Goal: Information Seeking & Learning: Find specific fact

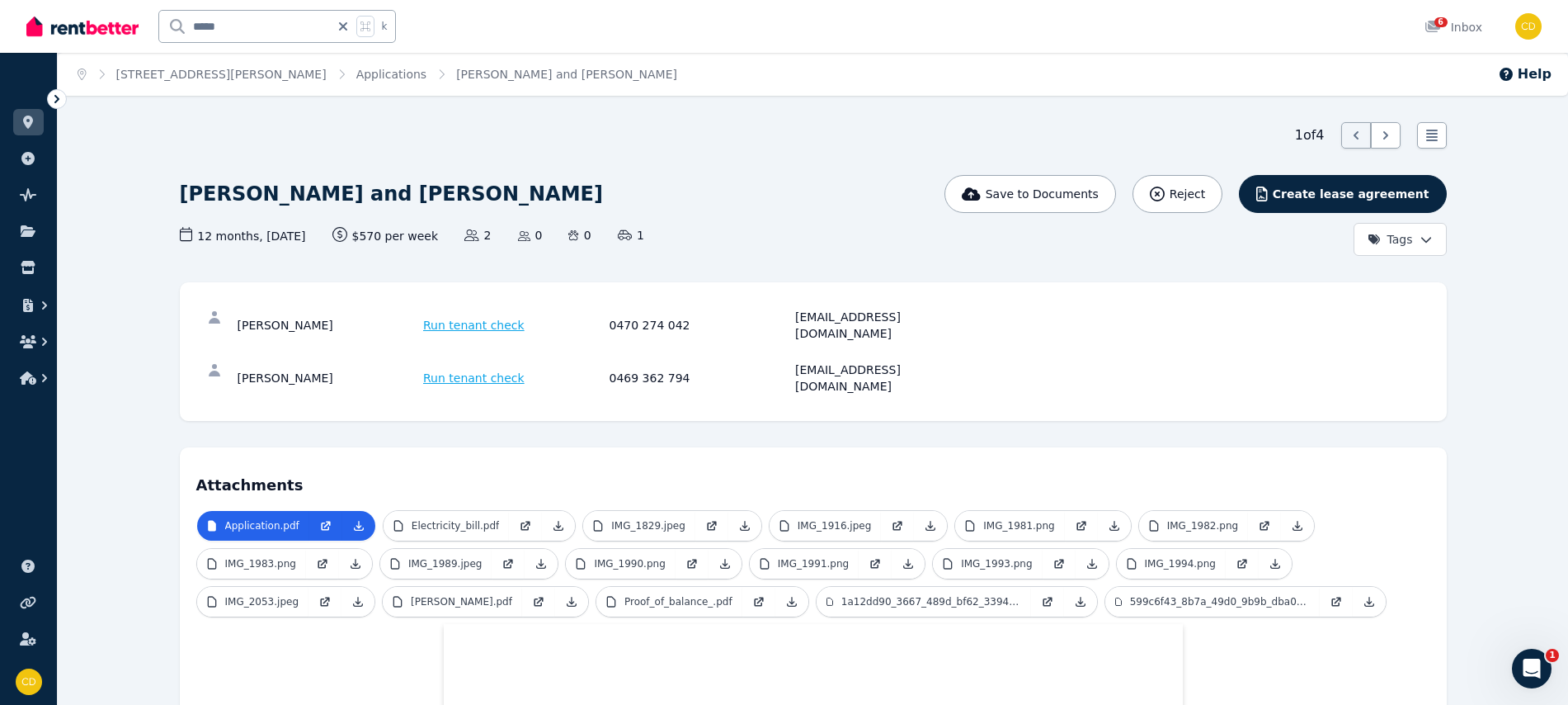
click at [349, 28] on icon at bounding box center [343, 27] width 17 height 13
click at [293, 24] on input "text" at bounding box center [255, 27] width 192 height 32
type input "********"
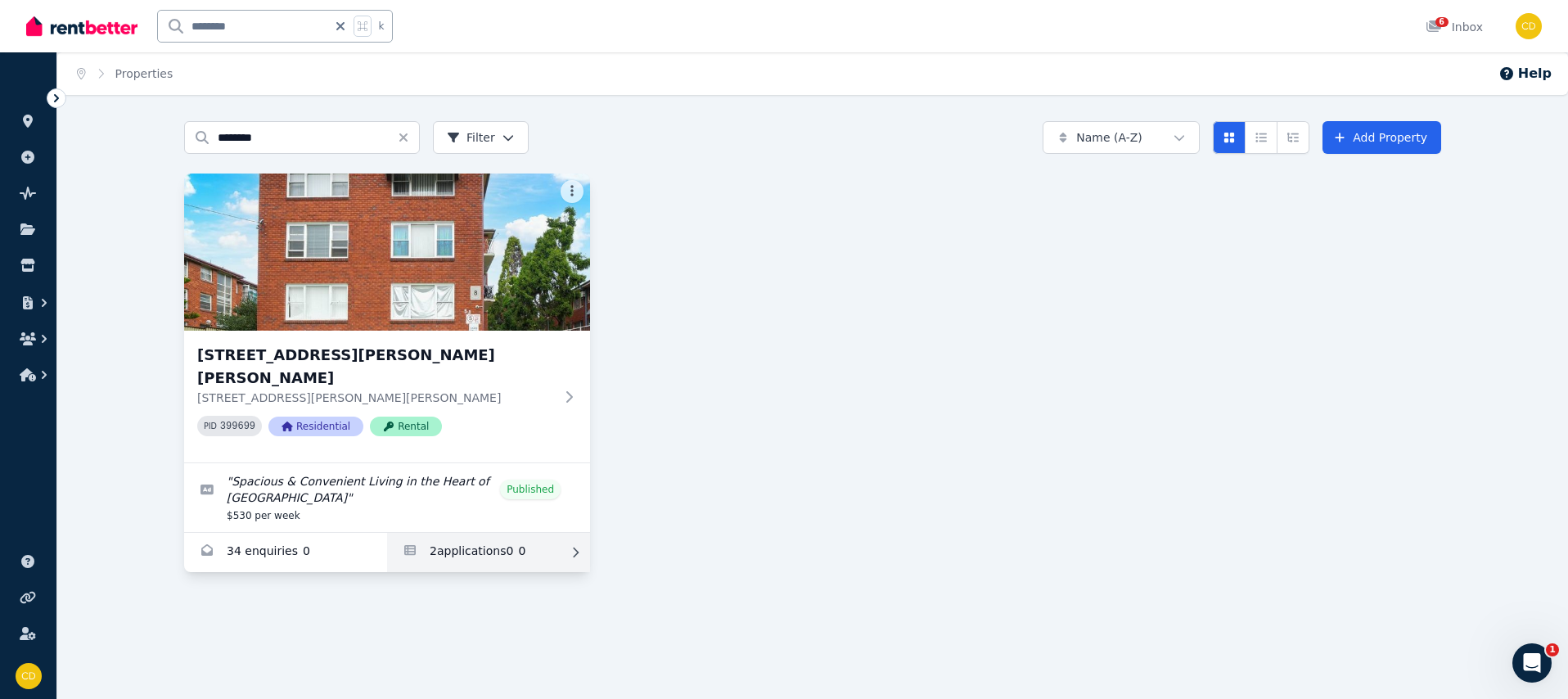
click at [470, 532] on link "Applications for 17/53 Alice St S, Wiley Park" at bounding box center [488, 552] width 203 height 40
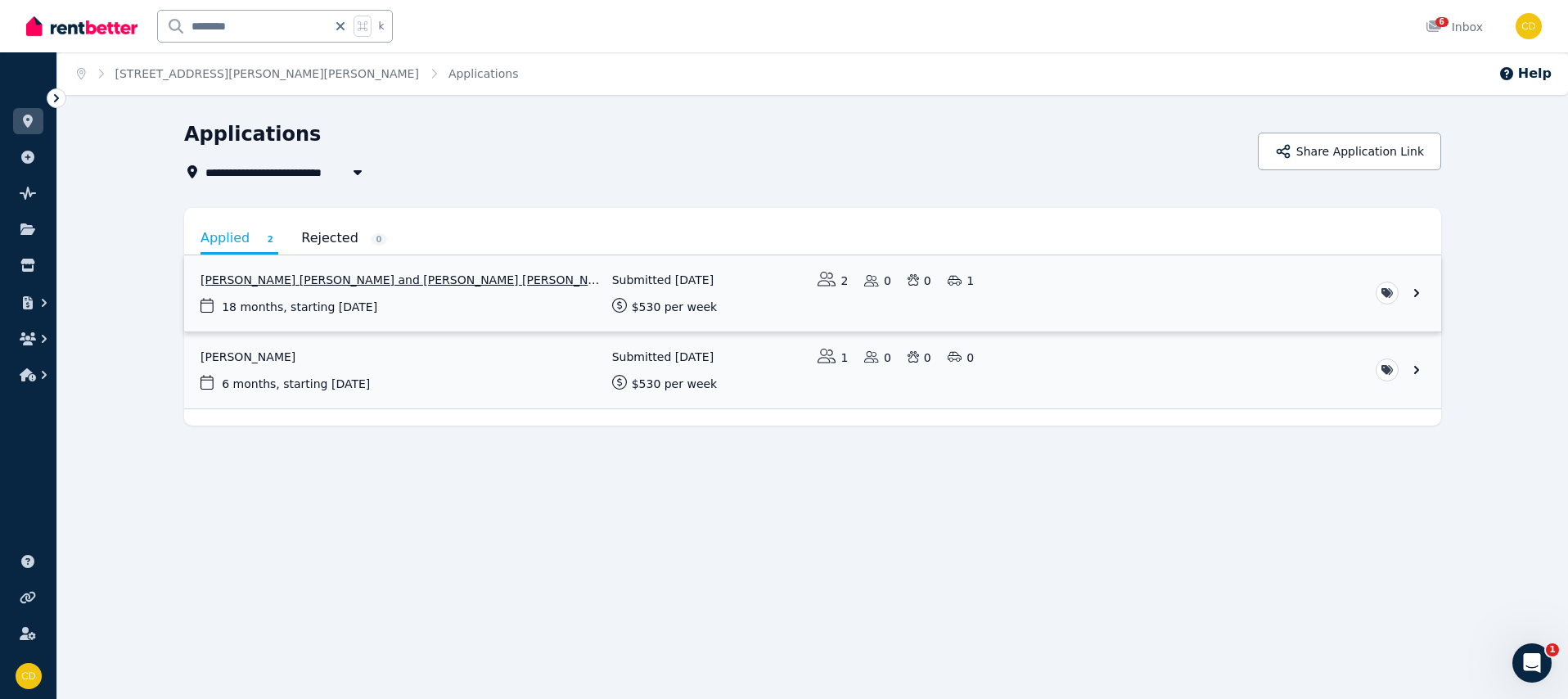
click at [383, 257] on link "View application: Syed Nadeem Uddin and Mohammed kashif Naveed" at bounding box center [812, 293] width 1256 height 76
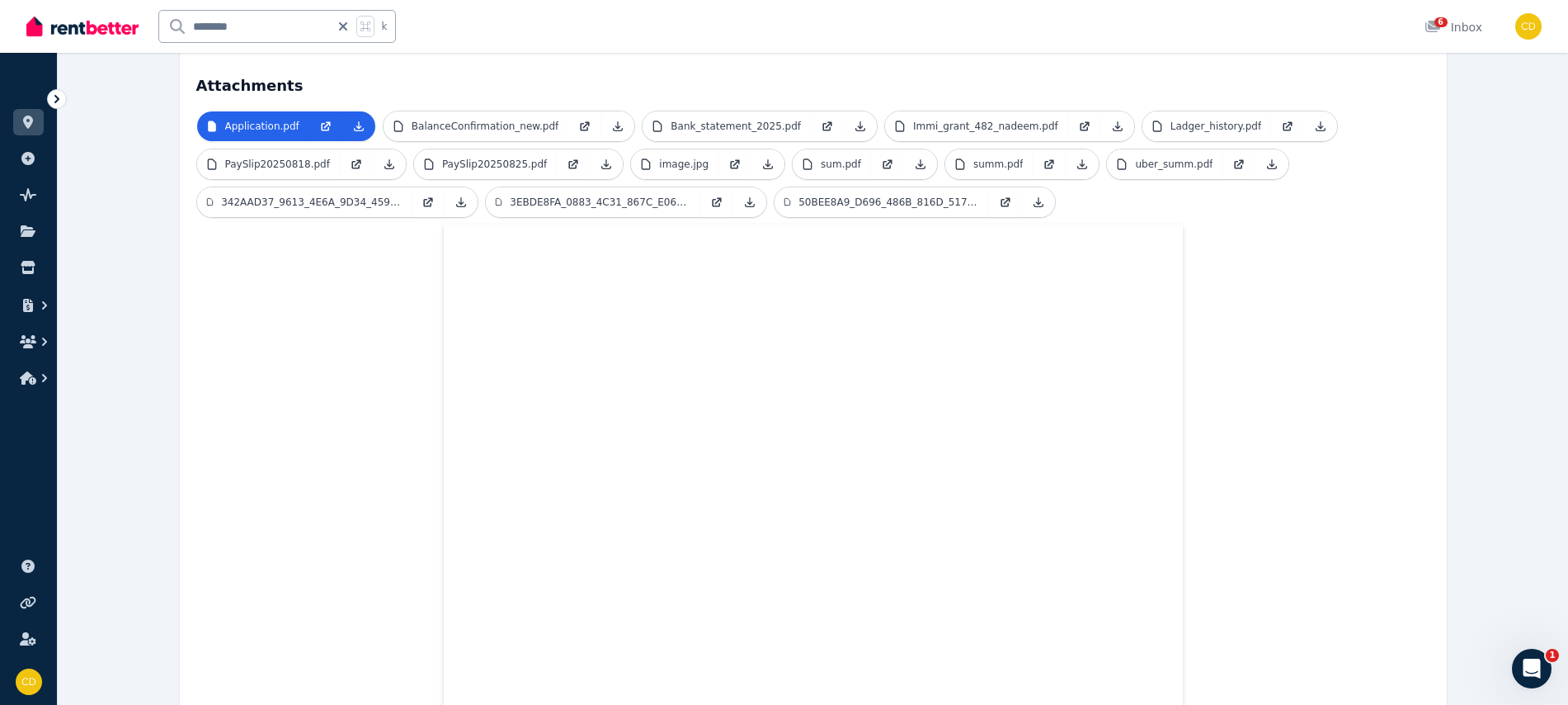
scroll to position [400, 0]
click at [682, 157] on p "image.jpg" at bounding box center [684, 164] width 50 height 13
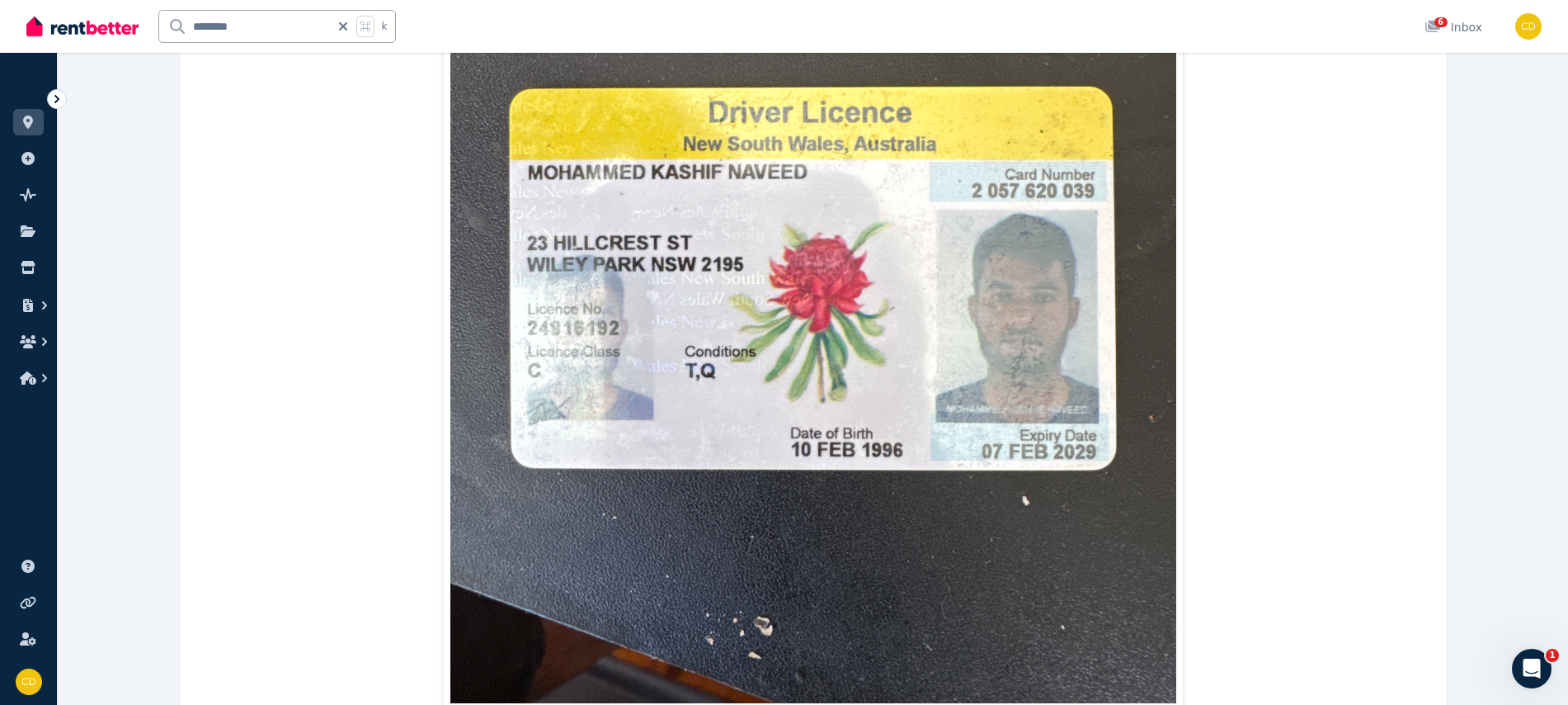
scroll to position [934, 0]
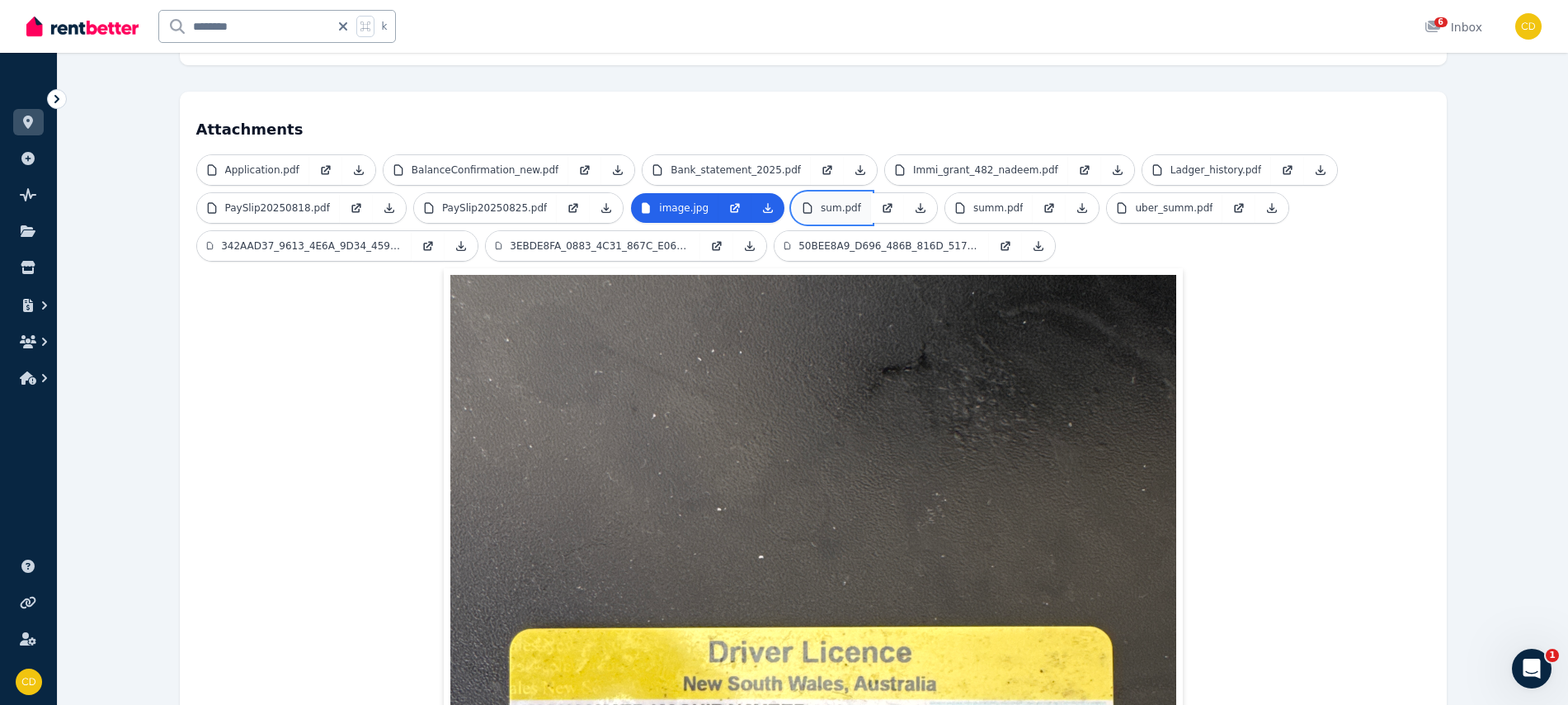
click at [854, 193] on link "sum.pdf" at bounding box center [832, 208] width 78 height 30
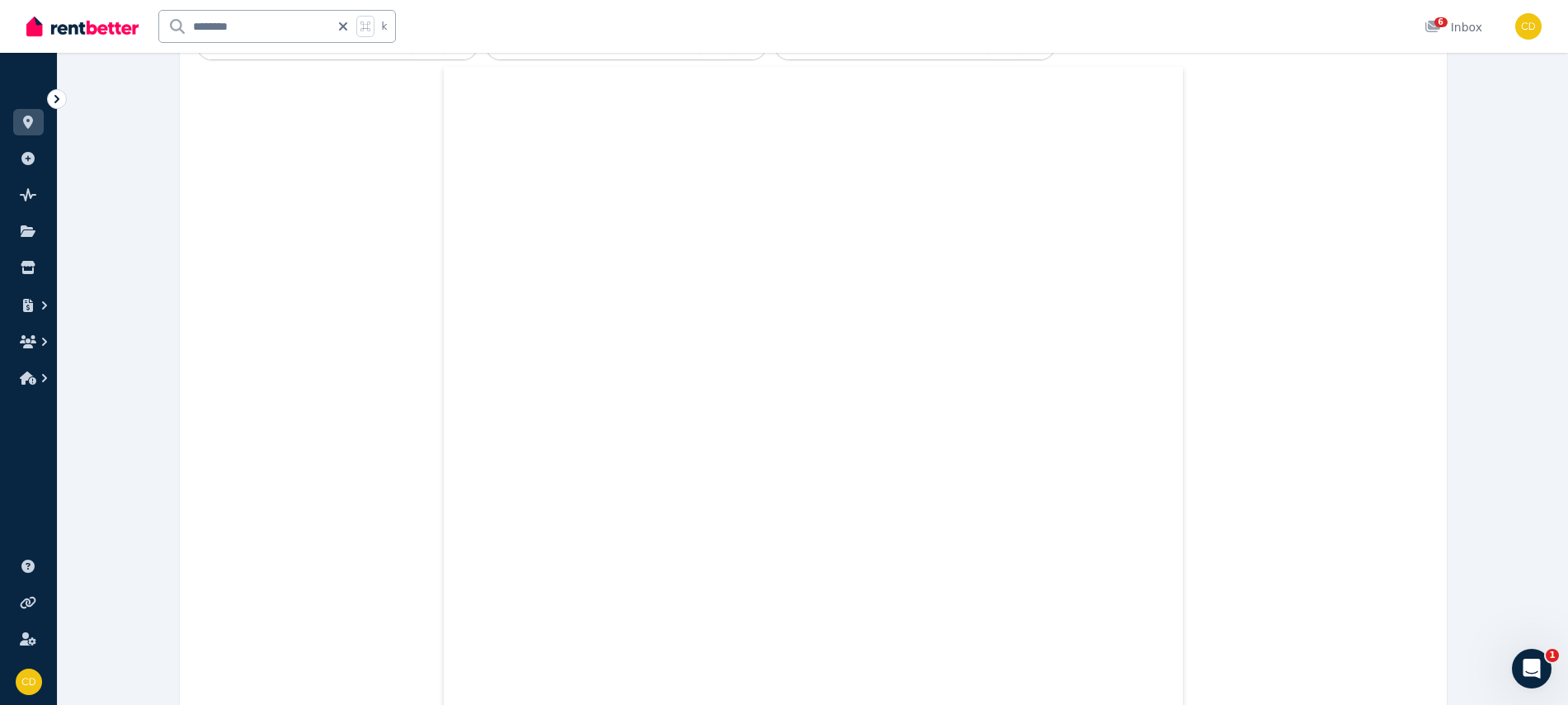
scroll to position [0, 0]
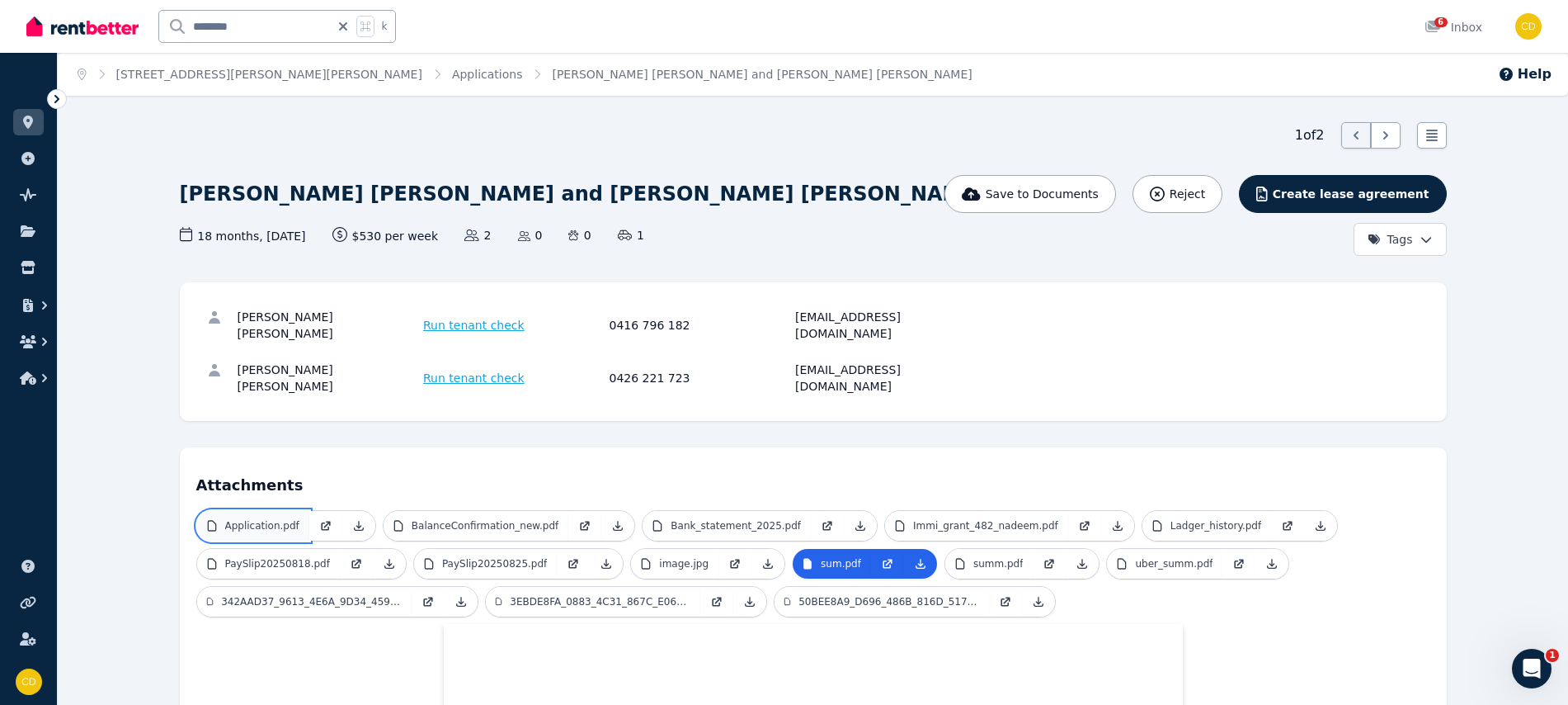
click at [269, 519] on p "Application.pdf" at bounding box center [262, 525] width 74 height 13
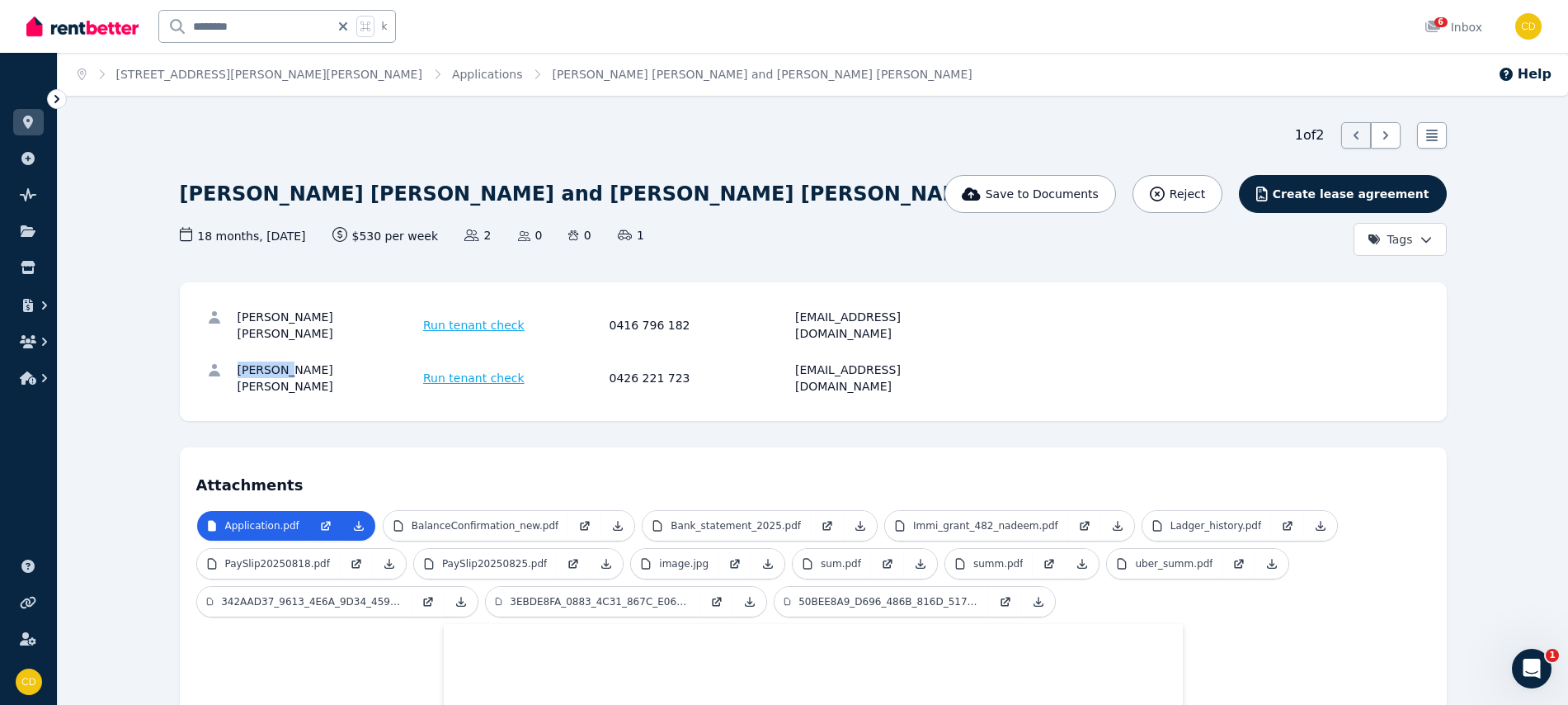
drag, startPoint x: 240, startPoint y: 351, endPoint x: 299, endPoint y: 357, distance: 59.3
click at [299, 362] on div "[PERSON_NAME] [PERSON_NAME]" at bounding box center [328, 378] width 181 height 33
drag, startPoint x: 277, startPoint y: 304, endPoint x: 243, endPoint y: 312, distance: 34.9
click at [275, 305] on div "[PERSON_NAME] [PERSON_NAME] Run tenant check 0416 796 182 [EMAIL_ADDRESS][DOMAI…" at bounding box center [813, 325] width 1234 height 53
drag, startPoint x: 236, startPoint y: 316, endPoint x: 310, endPoint y: 322, distance: 74.2
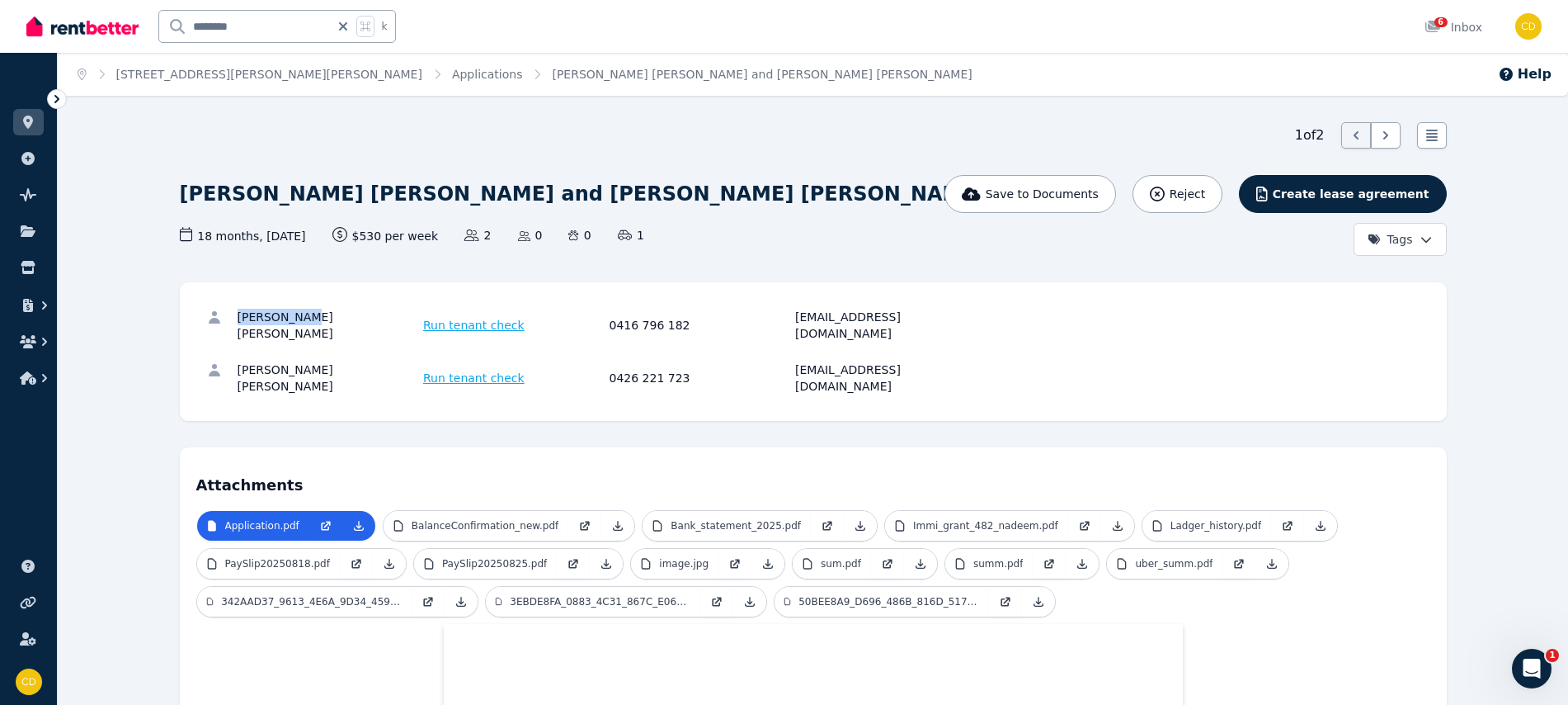
click at [310, 322] on div "[PERSON_NAME] [PERSON_NAME] Run tenant check 0416 796 182 [EMAIL_ADDRESS][DOMAI…" at bounding box center [813, 325] width 1234 height 53
copy div "[PERSON_NAME]"
click at [334, 312] on div "[PERSON_NAME] [PERSON_NAME]" at bounding box center [328, 325] width 181 height 33
copy div "[PERSON_NAME]"
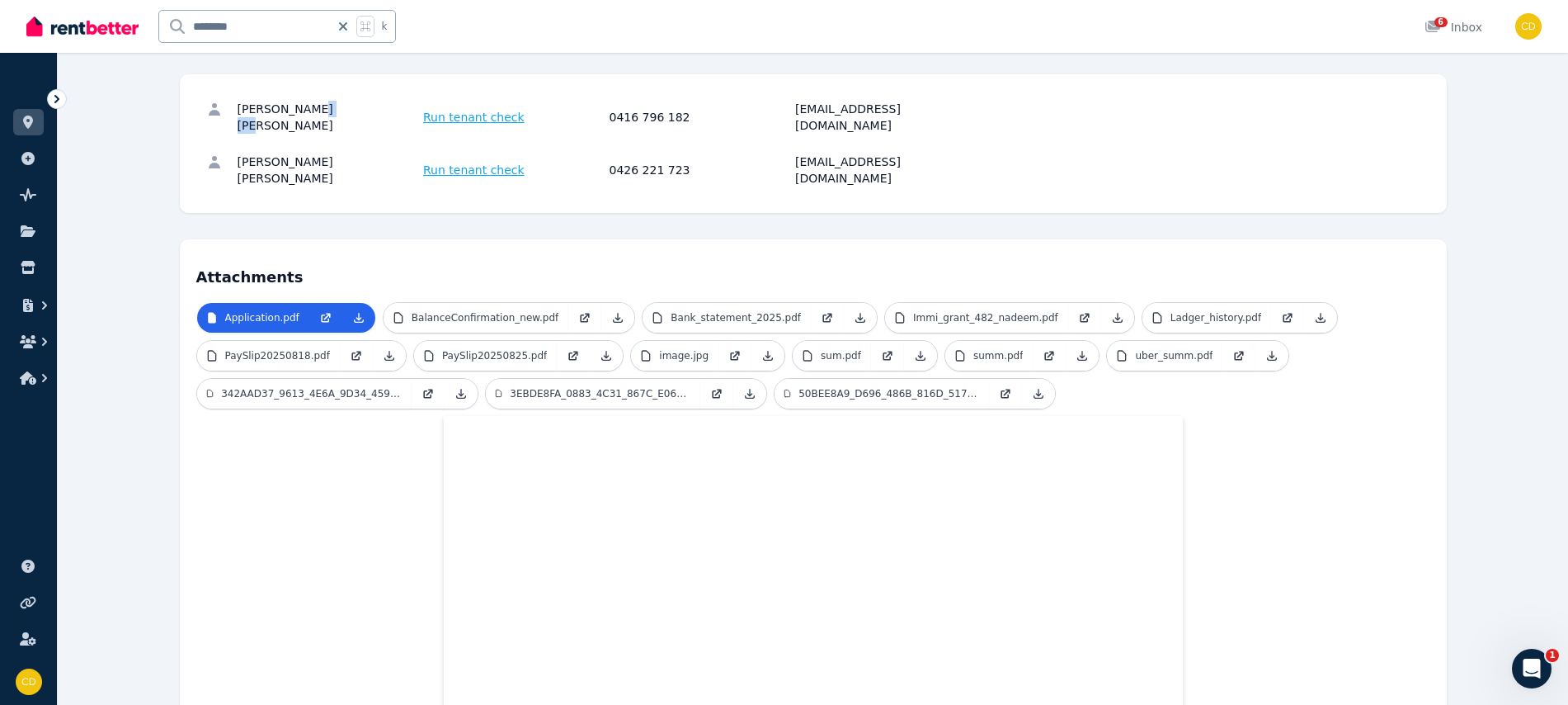
scroll to position [213, 0]
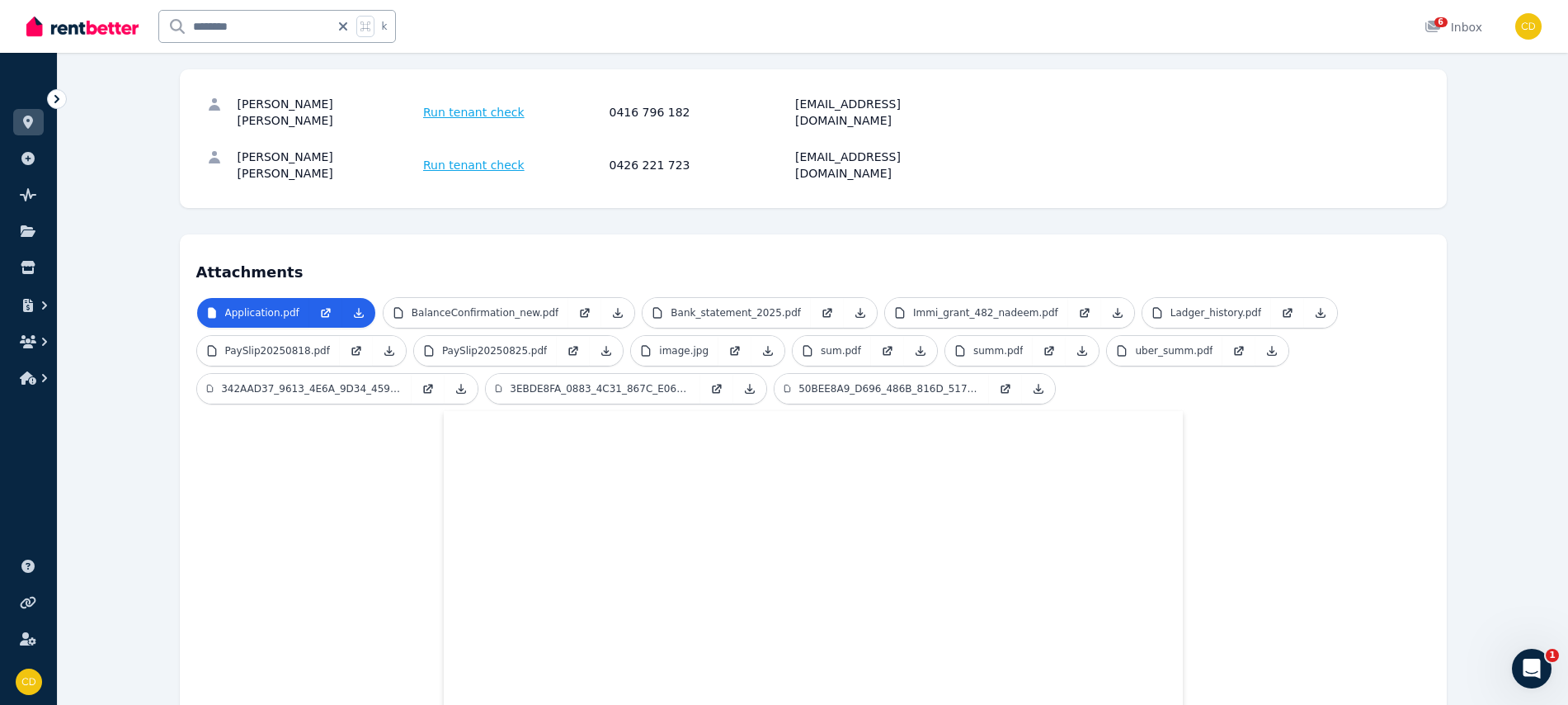
click at [866, 101] on div "[EMAIL_ADDRESS][DOMAIN_NAME]" at bounding box center [886, 112] width 181 height 33
copy div "[EMAIL_ADDRESS][DOMAIN_NAME]"
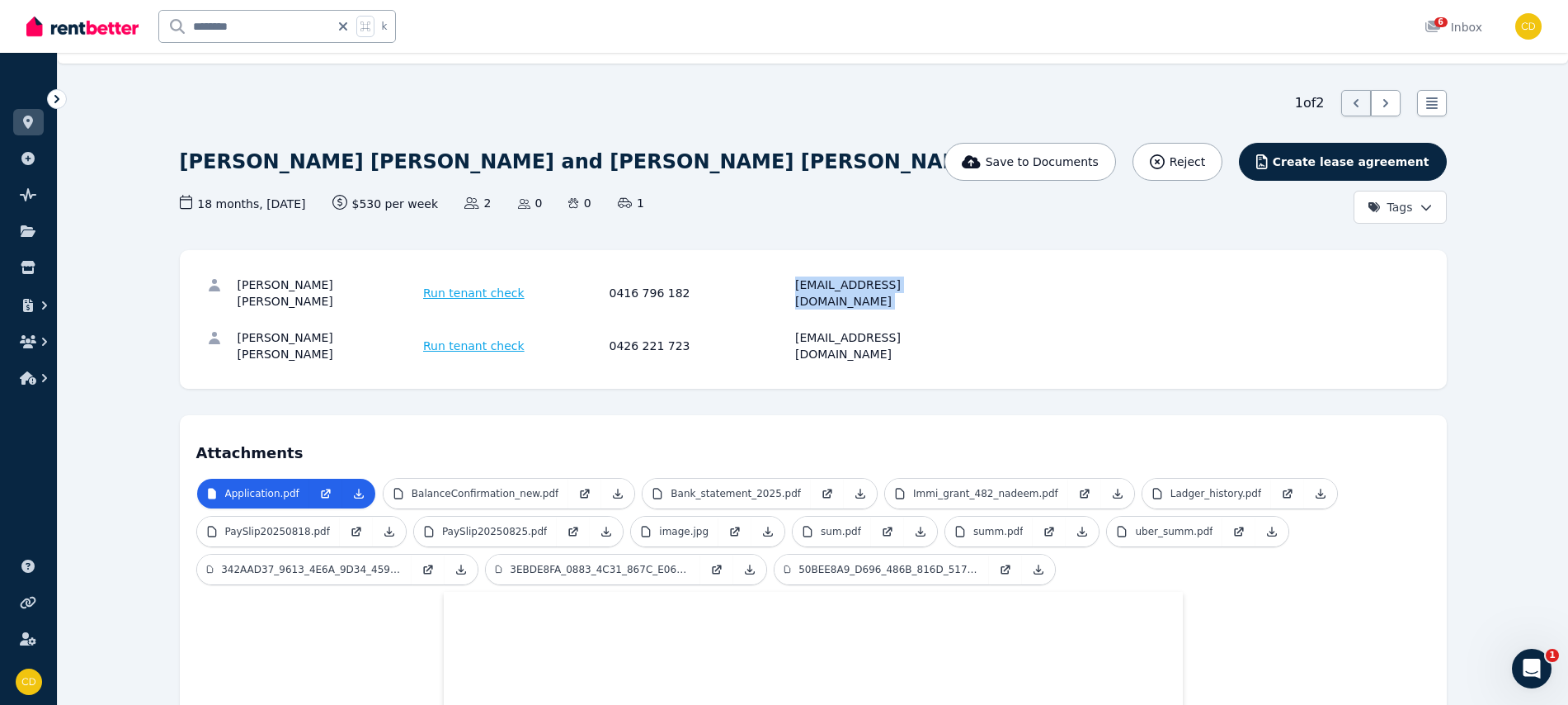
scroll to position [0, 0]
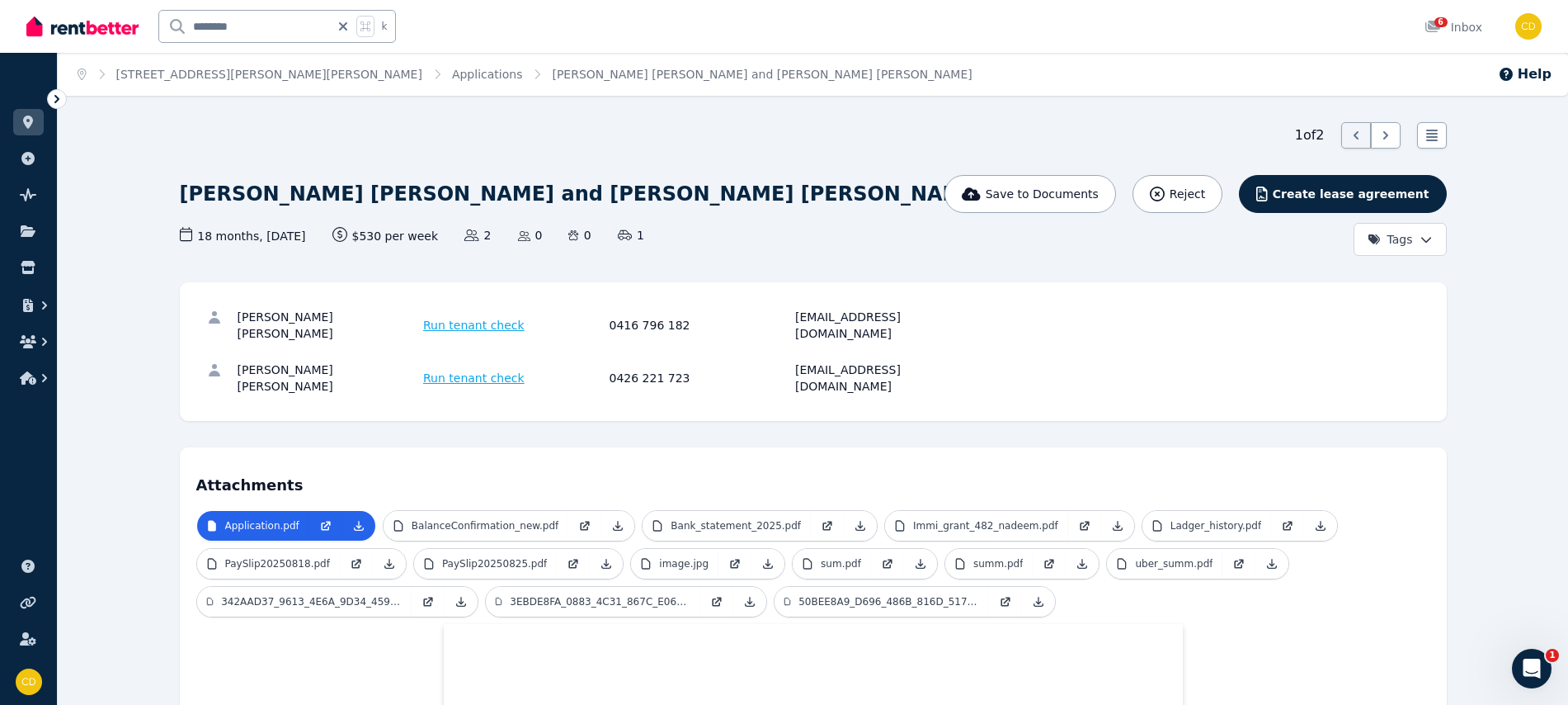
click at [262, 362] on div "[PERSON_NAME] [PERSON_NAME]" at bounding box center [328, 378] width 181 height 33
click at [265, 362] on div "[PERSON_NAME] [PERSON_NAME]" at bounding box center [328, 378] width 181 height 33
copy div "[PERSON_NAME]"
click at [366, 362] on div "[PERSON_NAME] [PERSON_NAME]" at bounding box center [328, 378] width 181 height 33
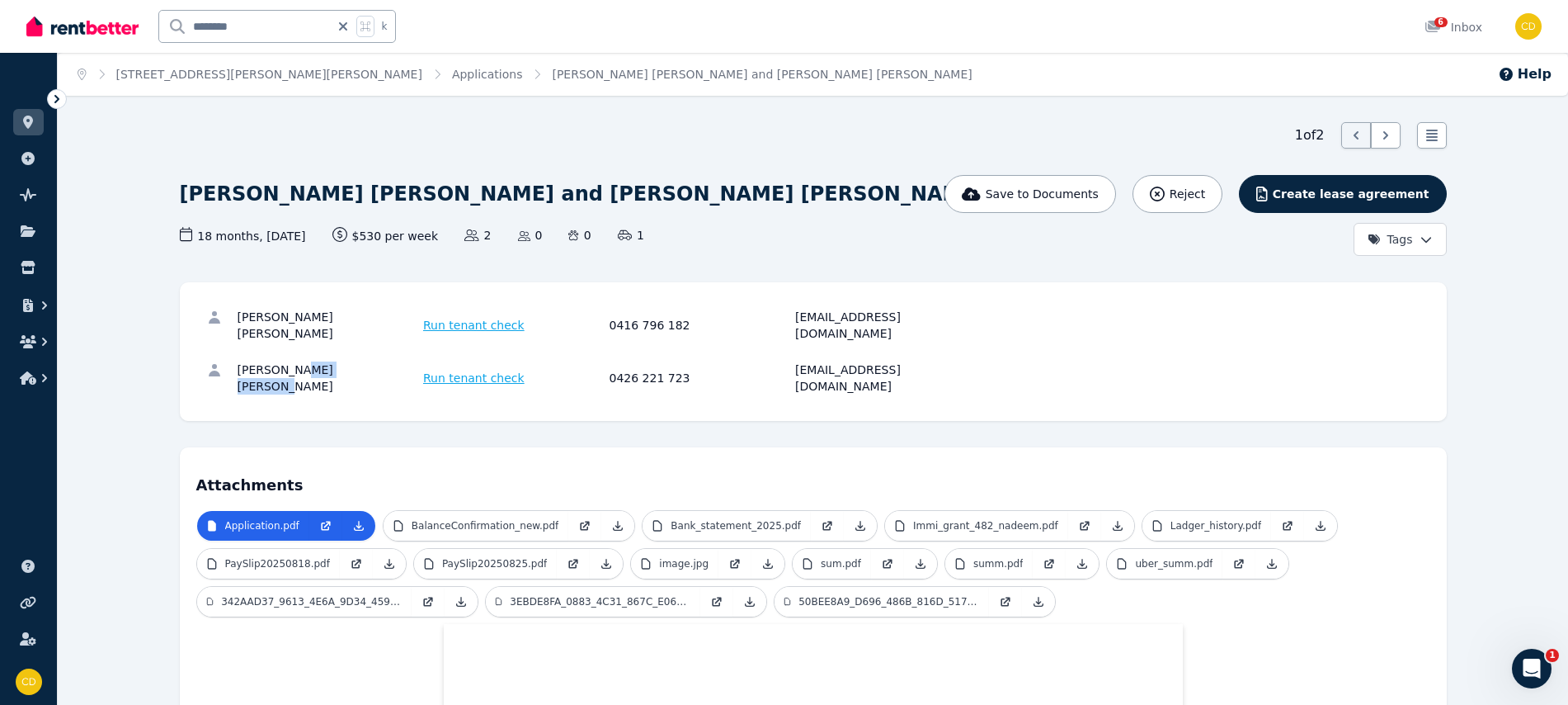
drag, startPoint x: 376, startPoint y: 352, endPoint x: 308, endPoint y: 356, distance: 68.1
click at [307, 362] on div "[PERSON_NAME] [PERSON_NAME]" at bounding box center [328, 378] width 181 height 33
copy div "[PERSON_NAME]"
click at [864, 362] on div "[EMAIL_ADDRESS][DOMAIN_NAME]" at bounding box center [886, 378] width 181 height 33
click at [868, 362] on div "[EMAIL_ADDRESS][DOMAIN_NAME]" at bounding box center [886, 378] width 181 height 33
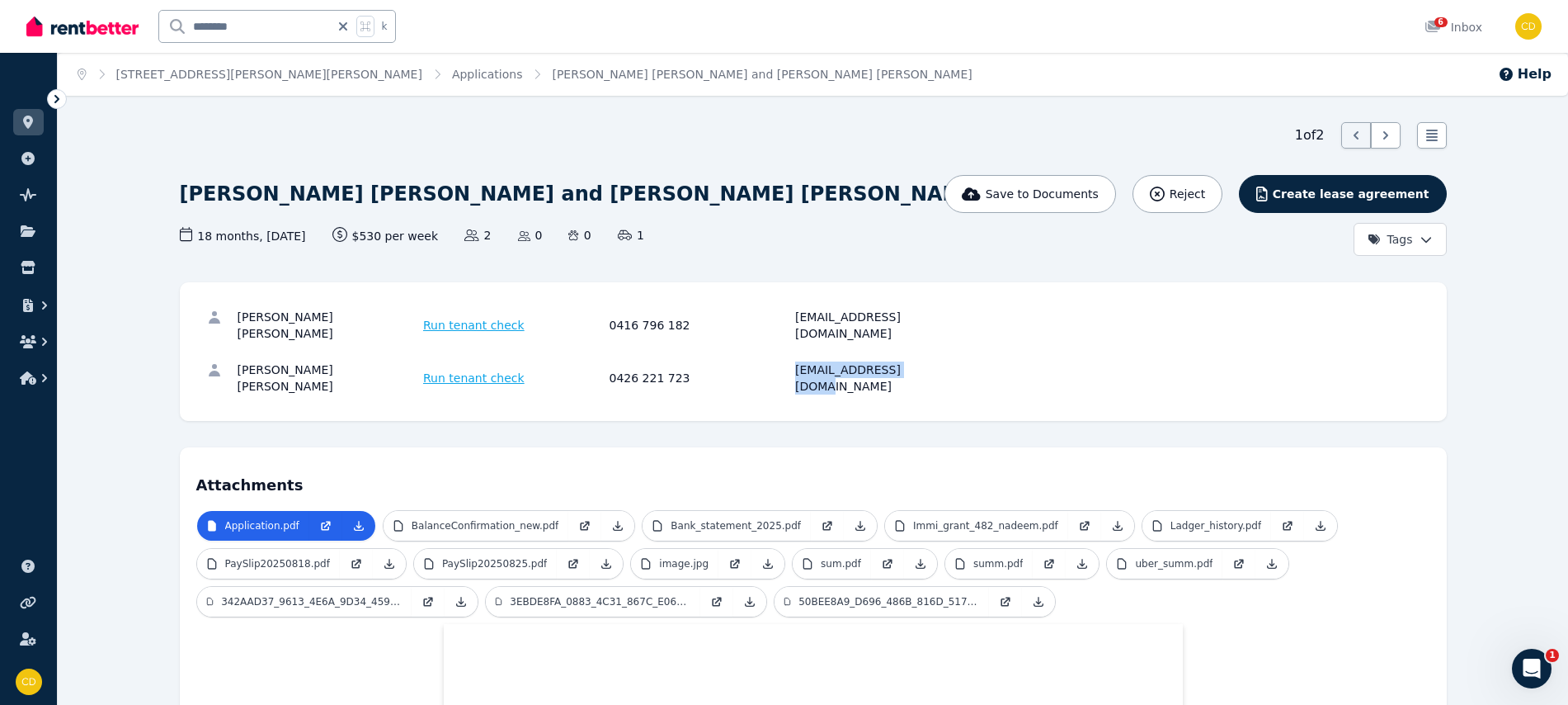
click at [868, 362] on div "[EMAIL_ADDRESS][DOMAIN_NAME]" at bounding box center [886, 378] width 181 height 33
click at [857, 362] on div "[EMAIL_ADDRESS][DOMAIN_NAME]" at bounding box center [886, 378] width 181 height 33
copy div "[EMAIL_ADDRESS][DOMAIN_NAME]"
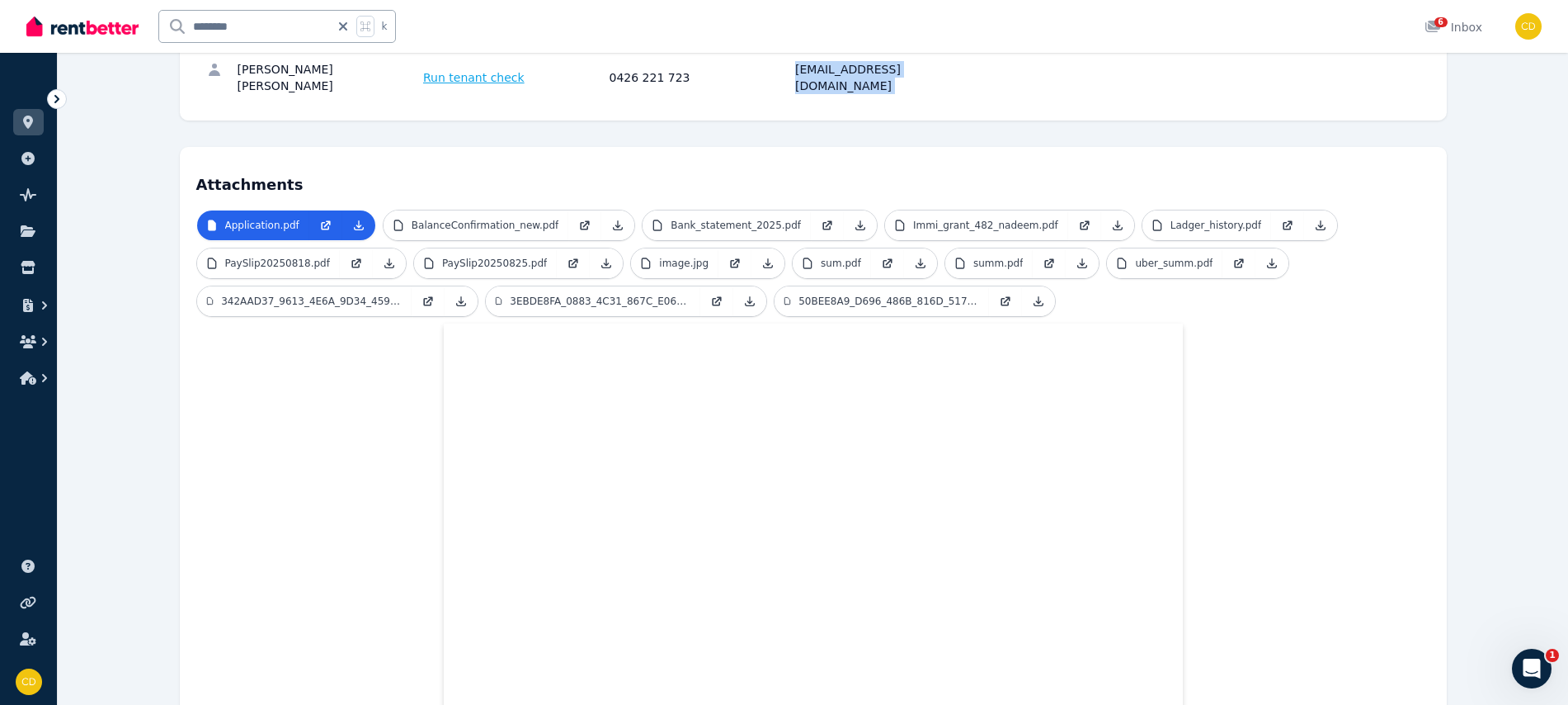
scroll to position [343, 0]
